Goal: Transaction & Acquisition: Download file/media

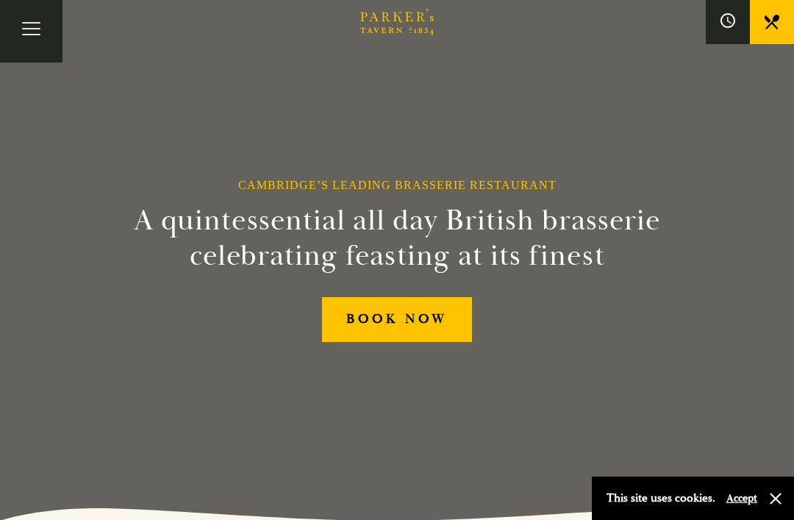
click at [37, 32] on button "Toggle navigation" at bounding box center [31, 31] width 63 height 63
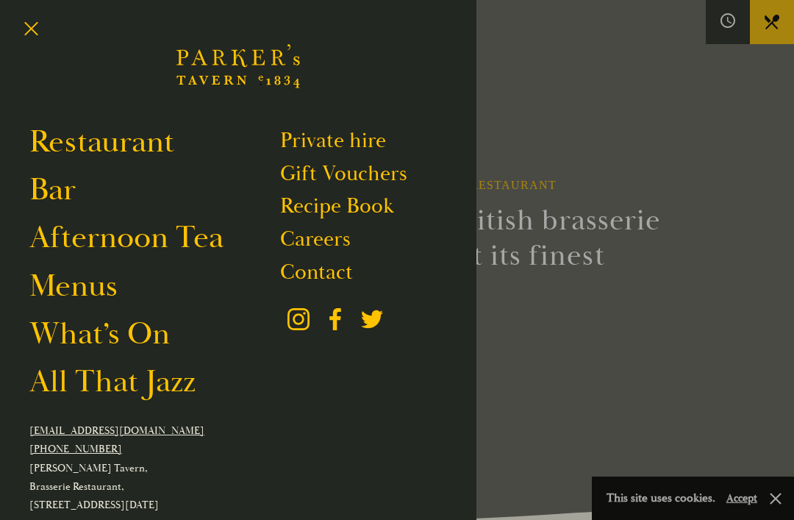
click at [338, 271] on link "Contact" at bounding box center [316, 272] width 73 height 26
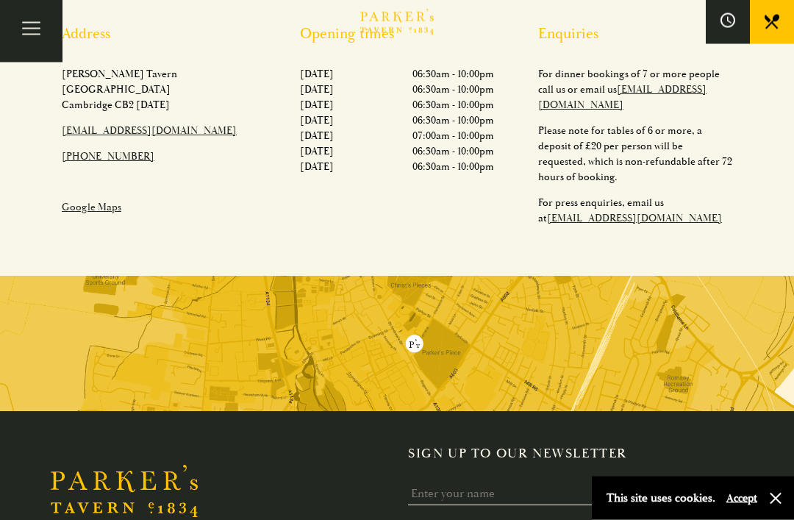
scroll to position [588, 0]
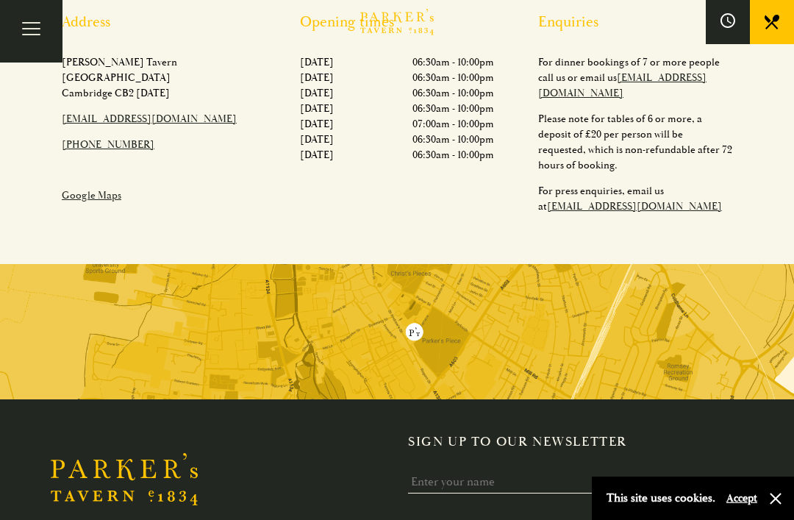
click at [480, 318] on img at bounding box center [397, 331] width 794 height 135
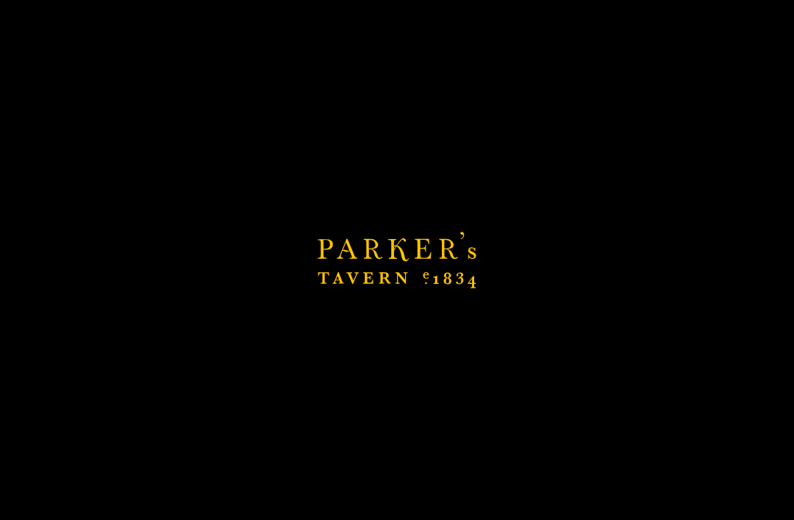
scroll to position [635, 0]
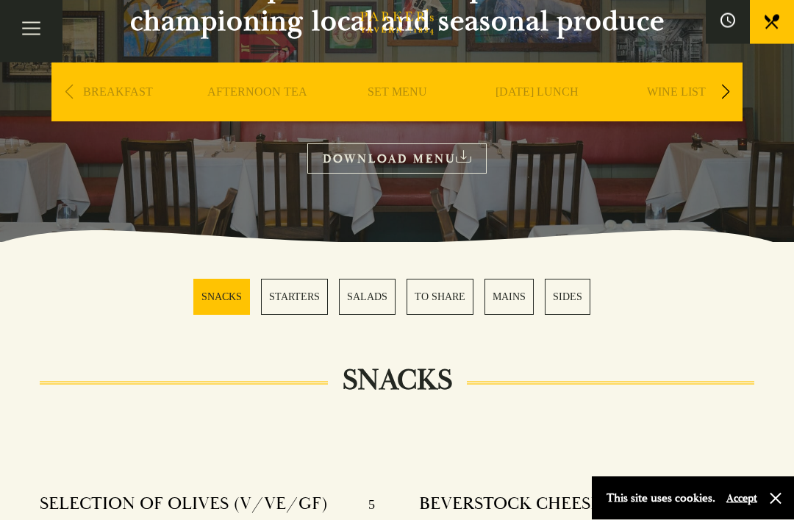
scroll to position [199, 0]
click at [474, 165] on link "DOWNLOAD MENU" at bounding box center [396, 158] width 179 height 30
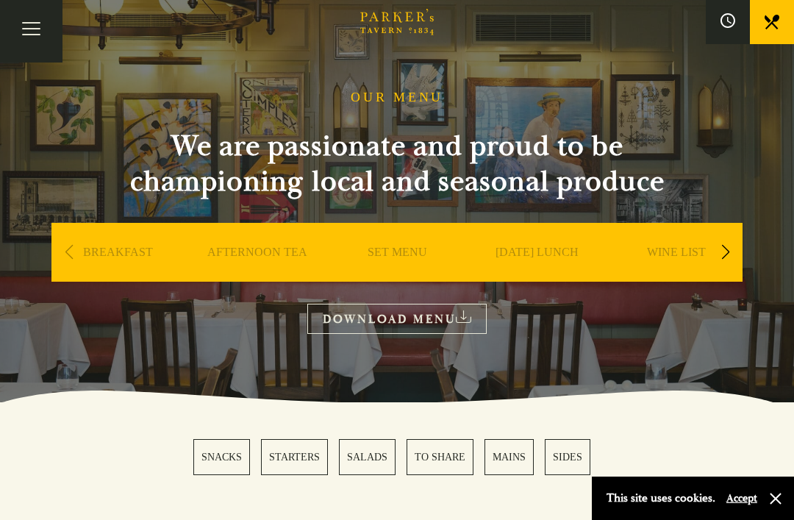
scroll to position [40, 0]
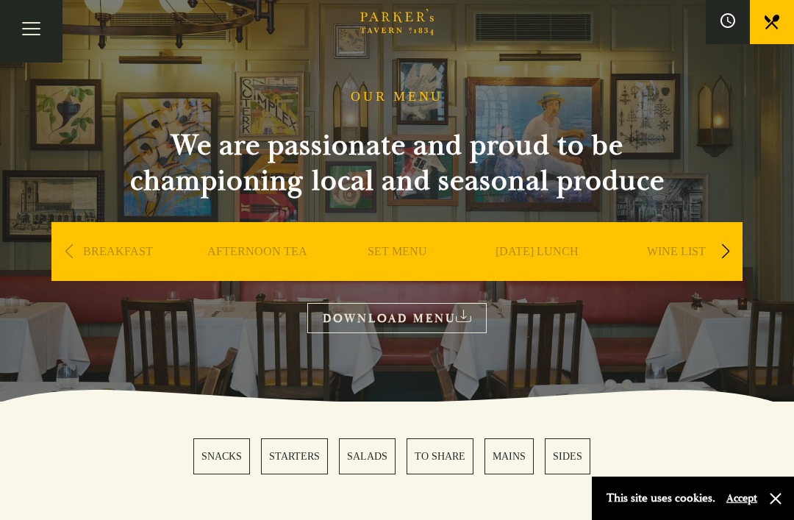
click at [728, 260] on div "Next slide" at bounding box center [726, 251] width 20 height 32
click at [727, 254] on div "Next slide" at bounding box center [726, 251] width 20 height 32
click at [775, 24] on icon at bounding box center [772, 22] width 15 height 15
